Goal: Communication & Community: Answer question/provide support

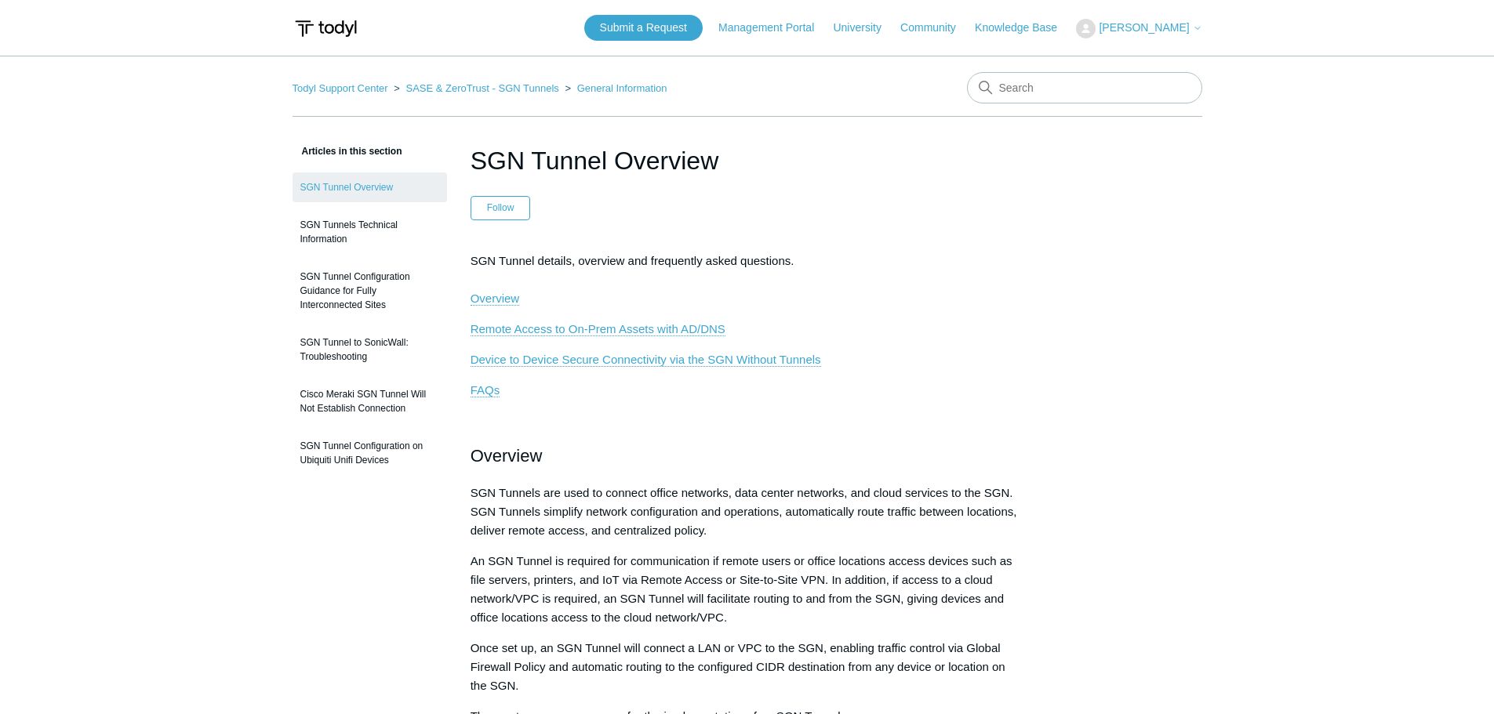
click at [1137, 34] on span "[PERSON_NAME]" at bounding box center [1150, 27] width 103 height 13
click at [1134, 57] on link "My Support Requests" at bounding box center [1153, 61] width 153 height 27
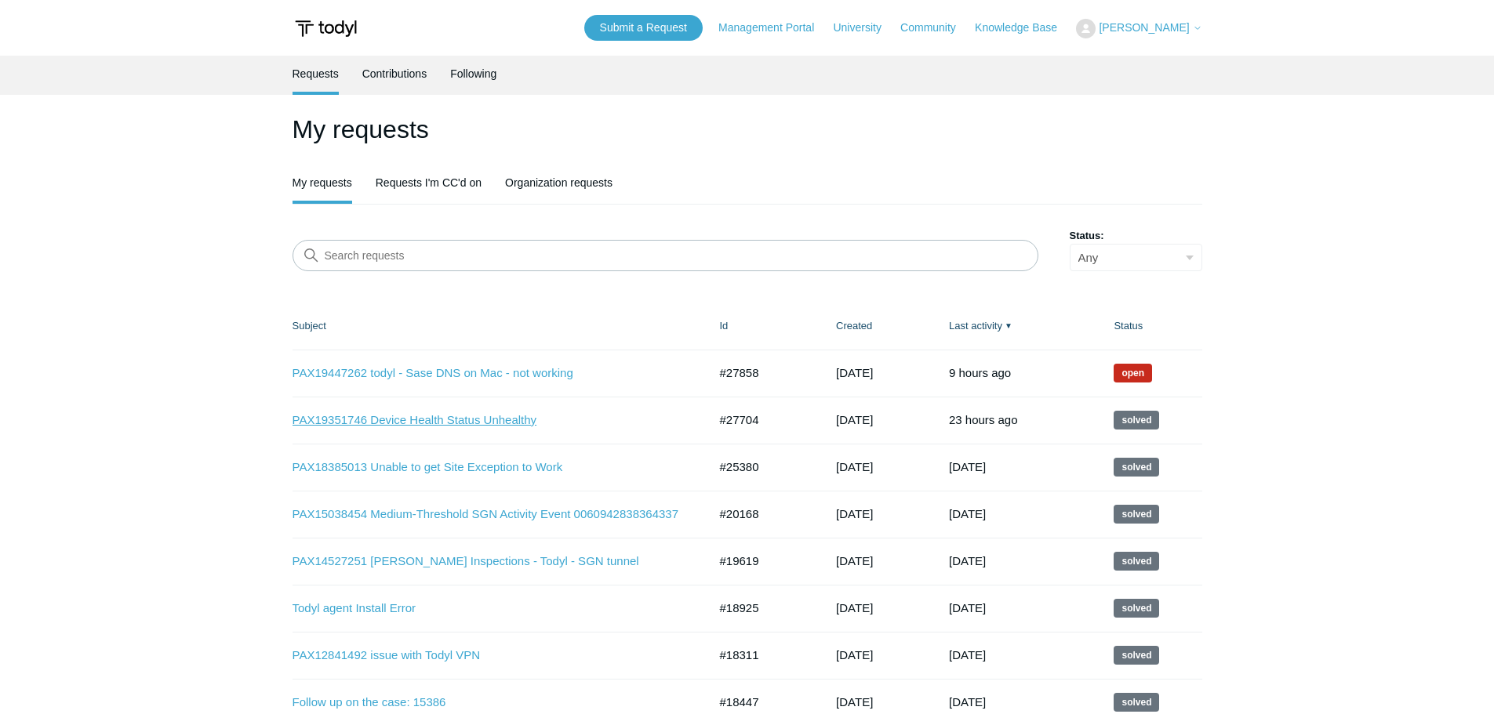
click at [485, 420] on link "PAX19351746 Device Health Status Unhealthy" at bounding box center [489, 421] width 392 height 18
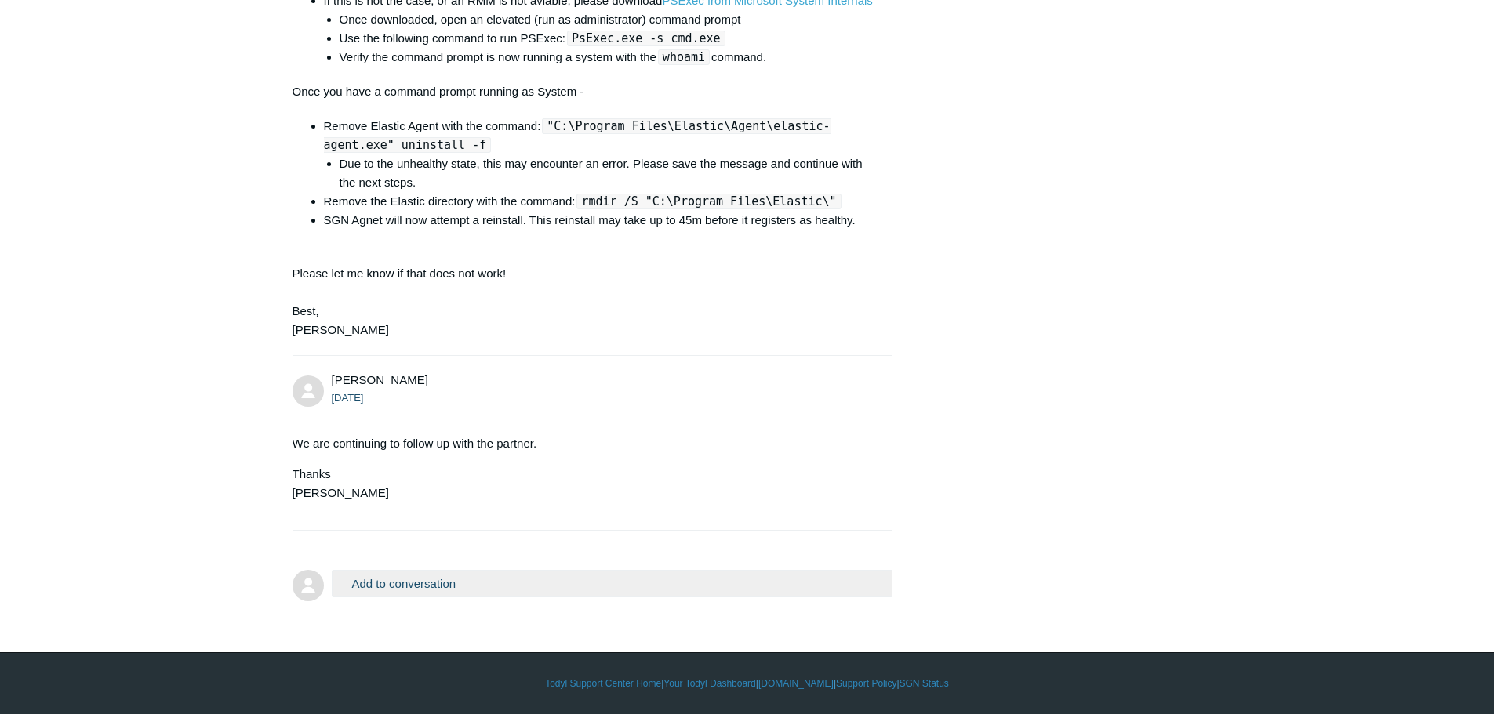
scroll to position [3608, 0]
click at [454, 580] on button "Add to conversation" at bounding box center [613, 583] width 562 height 27
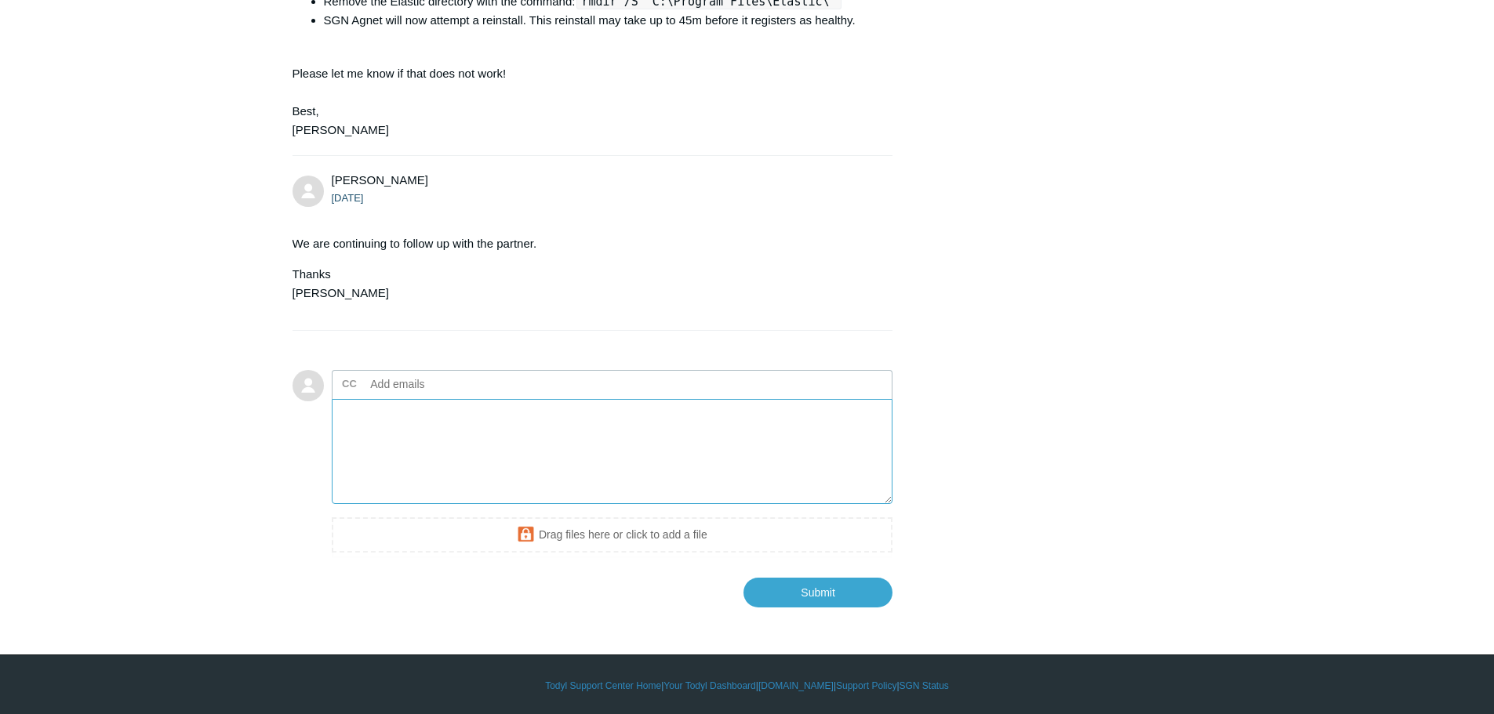
scroll to position [3764, 0]
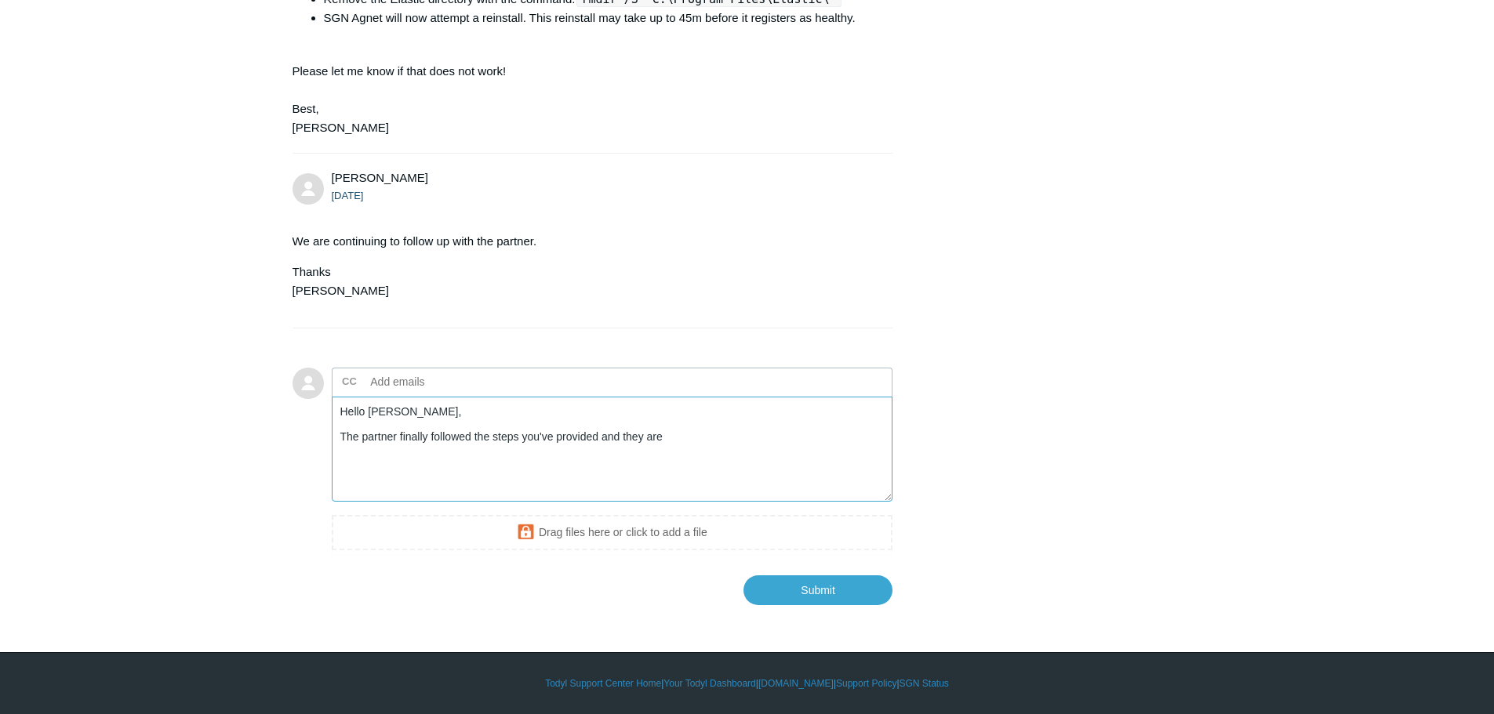
drag, startPoint x: 665, startPoint y: 484, endPoint x: 601, endPoint y: 485, distance: 64.3
click at [601, 485] on textarea "Hello [PERSON_NAME], The partner finally followed the steps you've provided and…" at bounding box center [613, 450] width 562 height 106
paste textarea "performed the commands mentioned but it's not making any changes."
drag, startPoint x: 778, startPoint y: 483, endPoint x: 605, endPoint y: 478, distance: 173.4
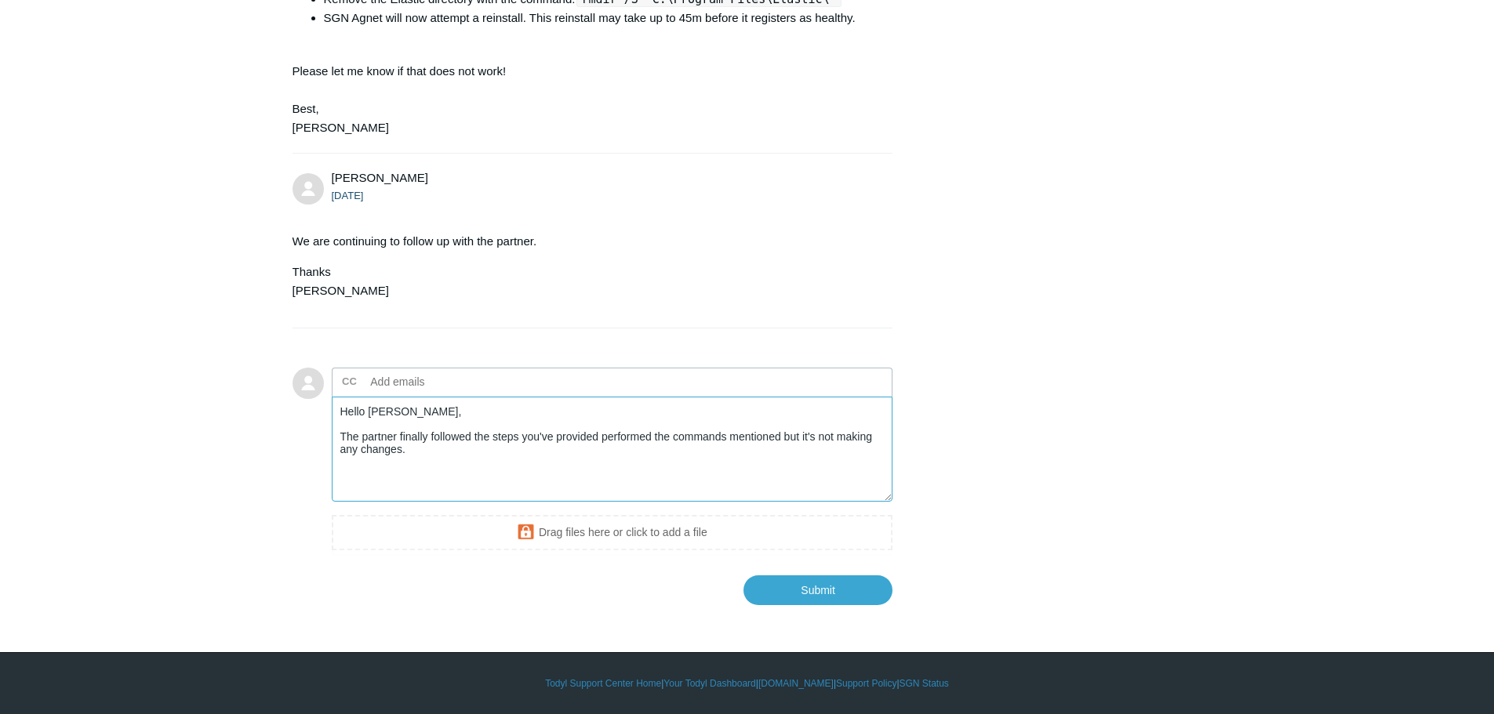
click at [605, 478] on textarea "Hello [PERSON_NAME], The partner finally followed the steps you've provided per…" at bounding box center [613, 450] width 562 height 106
click at [796, 489] on textarea "Hello [PERSON_NAME], The partner finally followed the steps you've provided, bu…" at bounding box center [613, 450] width 562 height 106
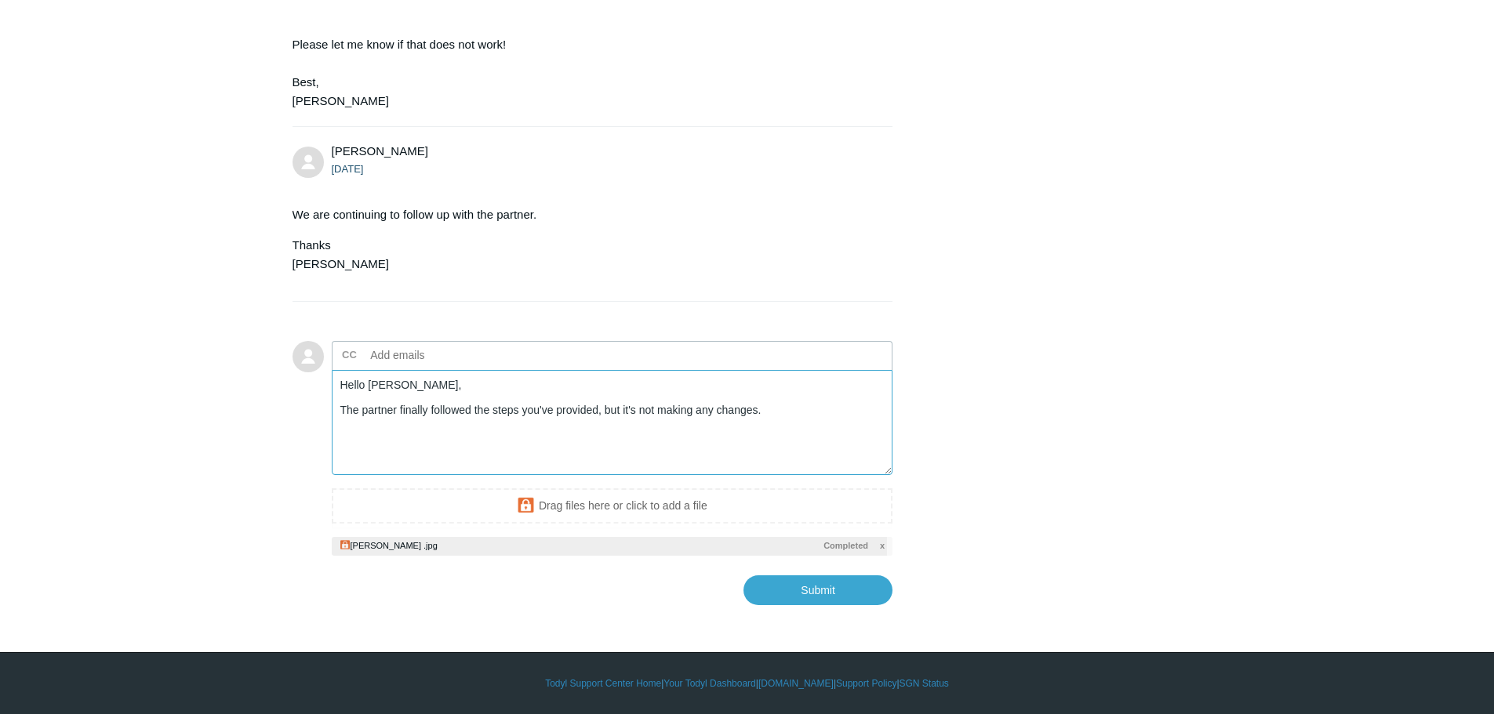
click at [774, 476] on textarea "Hello [PERSON_NAME], The partner finally followed the steps you've provided, bu…" at bounding box center [613, 423] width 562 height 106
drag, startPoint x: 554, startPoint y: 502, endPoint x: 213, endPoint y: 433, distance: 347.3
click at [602, 476] on textarea "Hello [PERSON_NAME], The partner finally followed the steps you've provided, bu…" at bounding box center [613, 423] width 562 height 106
click at [575, 476] on textarea "Hello [PERSON_NAME], The partner finally followed the steps you've provided, bu…" at bounding box center [613, 423] width 562 height 106
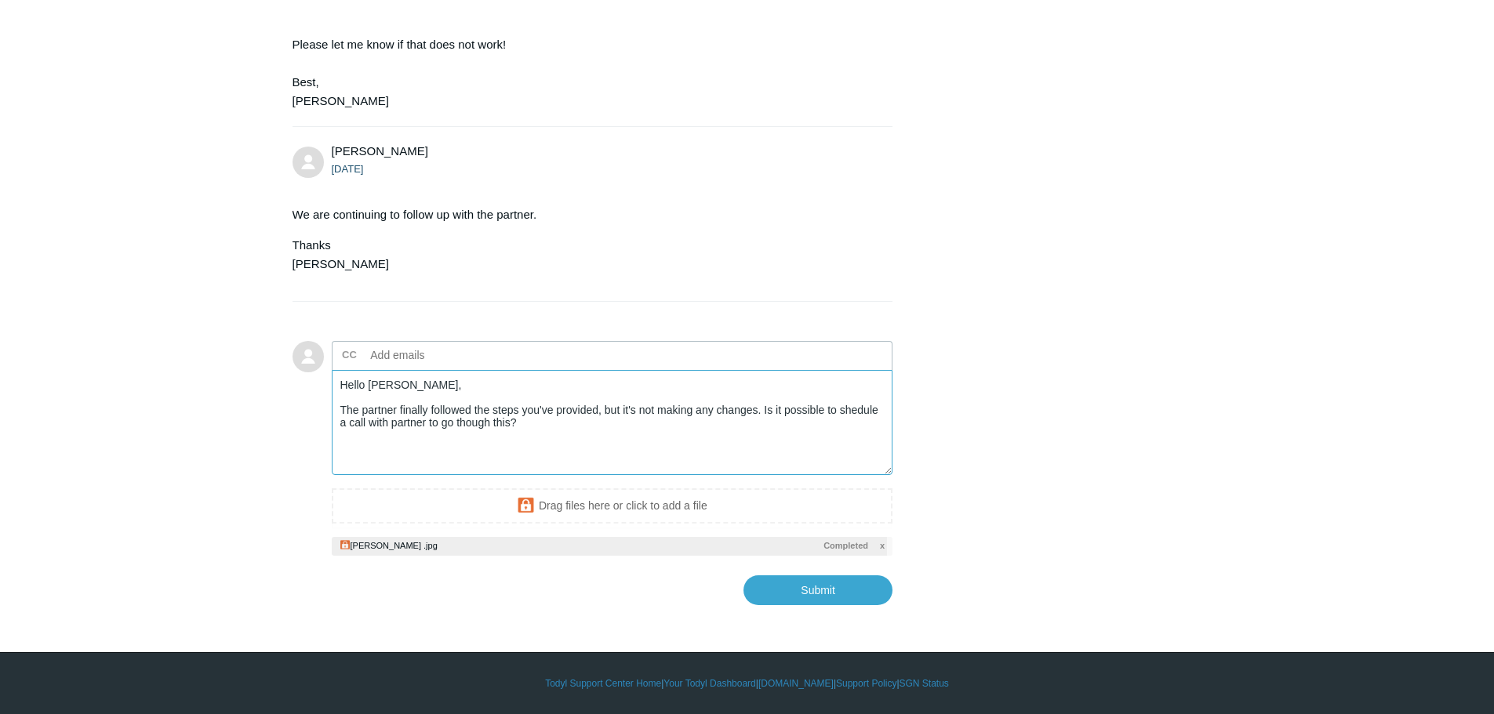
drag, startPoint x: 590, startPoint y: 501, endPoint x: 278, endPoint y: 446, distance: 316.9
paste textarea "i [PERSON_NAME], The partner has finally followed the steps you outlined, but i…"
click at [812, 605] on input "Submit" at bounding box center [817, 589] width 149 height 31
type textarea "Hi [PERSON_NAME], The partner has finally followed the steps you outlined, but …"
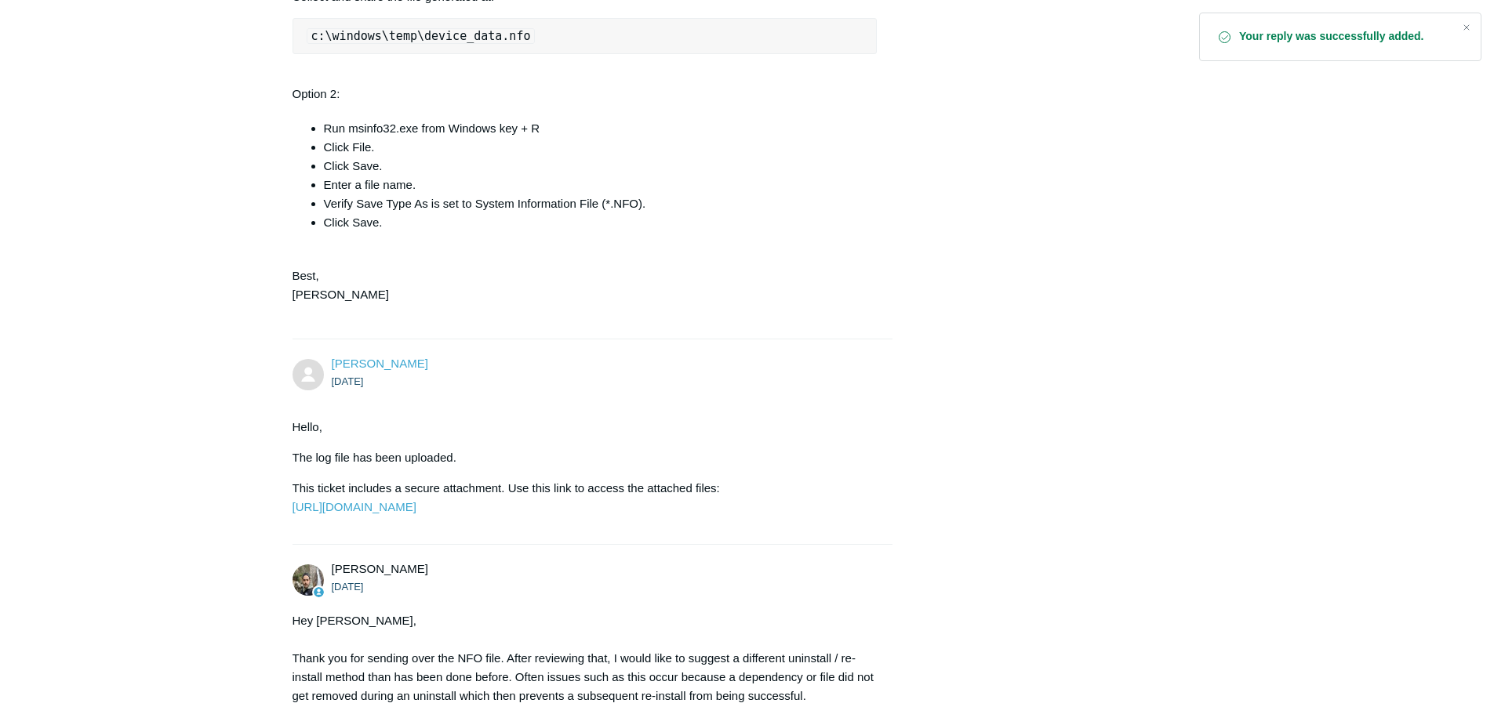
scroll to position [941, 0]
